Goal: Information Seeking & Learning: Check status

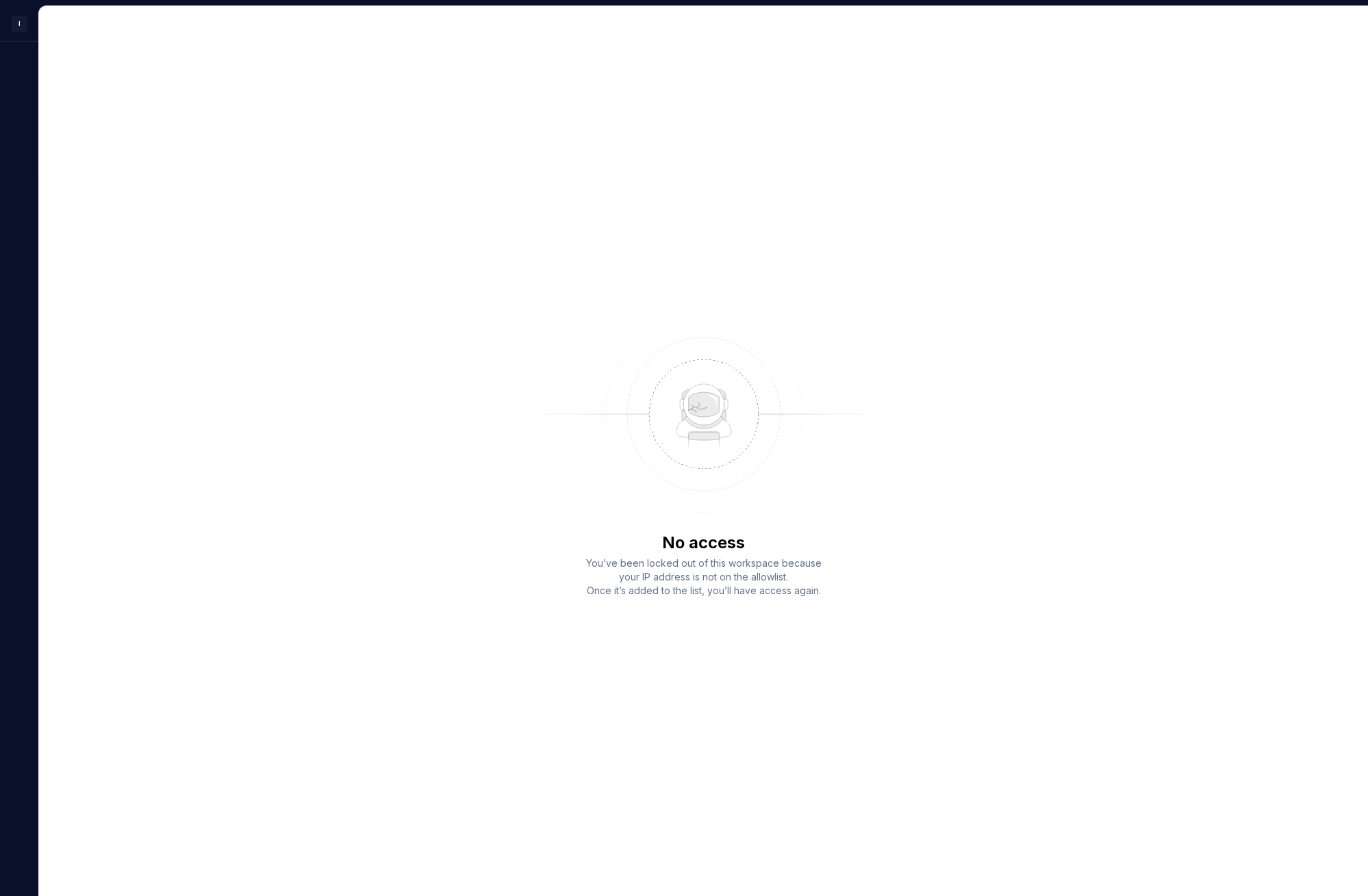
click at [486, 251] on div "No access You’ve been locked out of this workspace because your IP address is n…" at bounding box center [703, 451] width 1329 height 890
